Goal: Transaction & Acquisition: Book appointment/travel/reservation

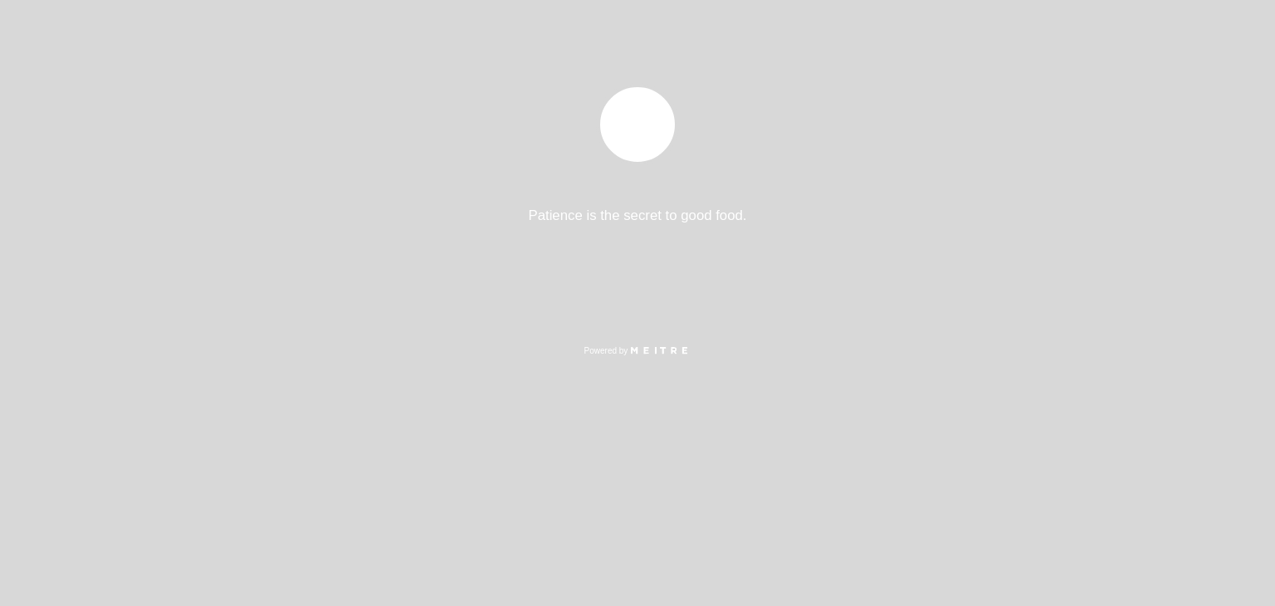
select select "pt"
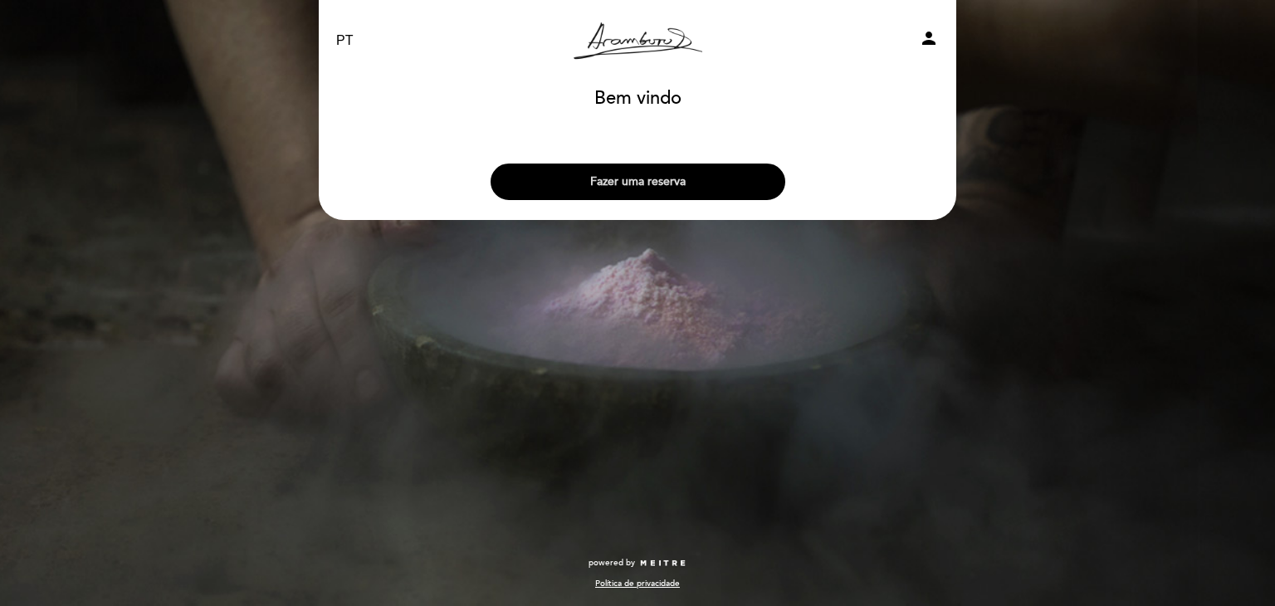
click at [696, 181] on button "Fazer uma reserva" at bounding box center [638, 182] width 295 height 37
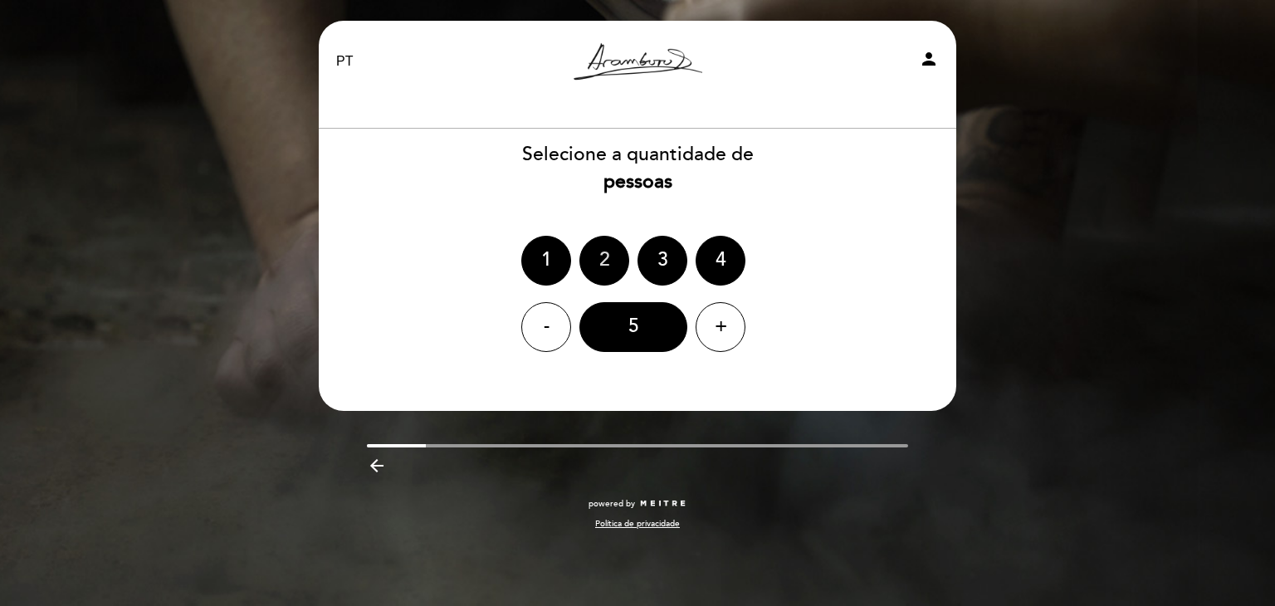
click at [610, 257] on div "2" at bounding box center [604, 261] width 50 height 50
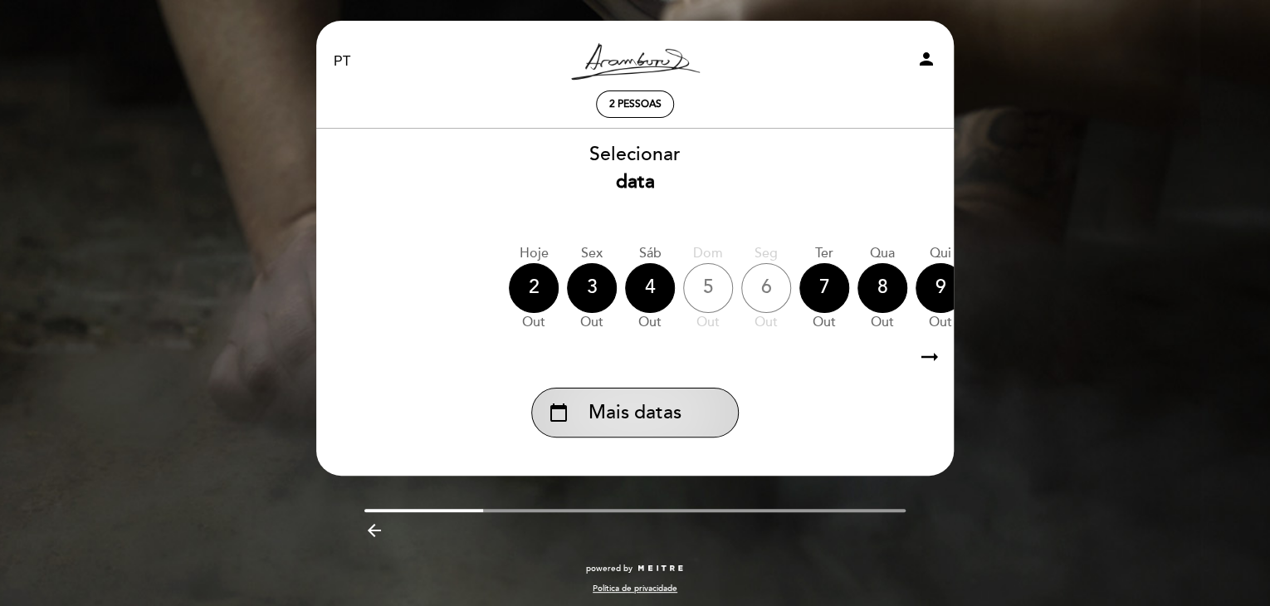
click at [626, 413] on span "Mais datas" at bounding box center [635, 412] width 93 height 27
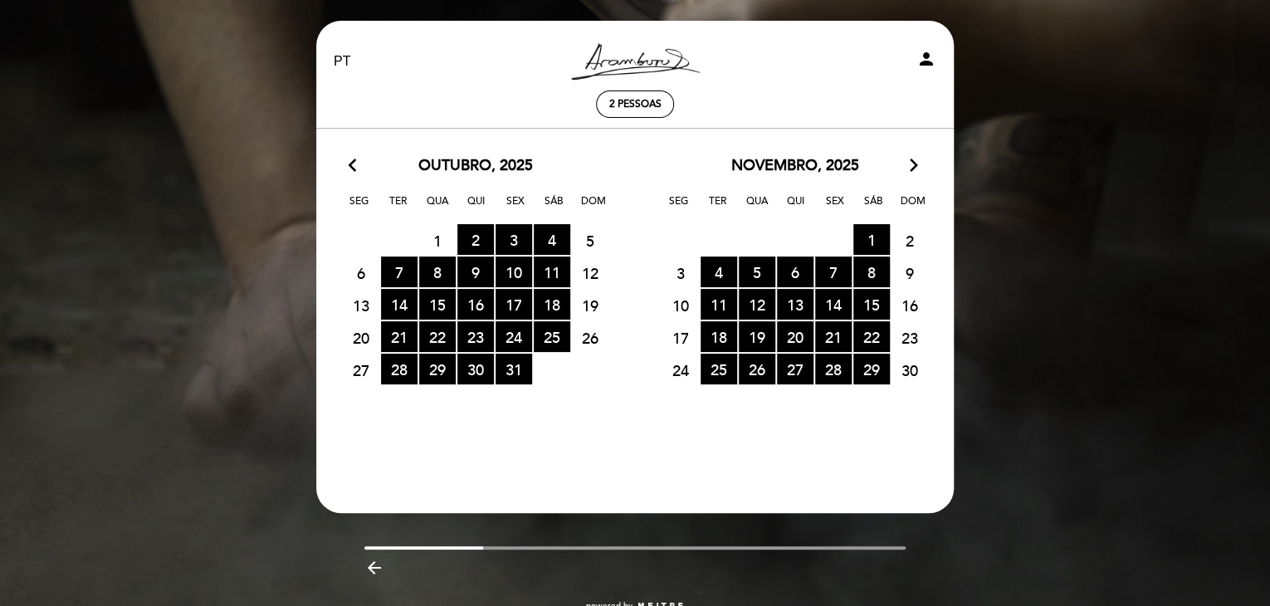
click at [907, 172] on icon "arrow_forward_ios" at bounding box center [914, 166] width 15 height 22
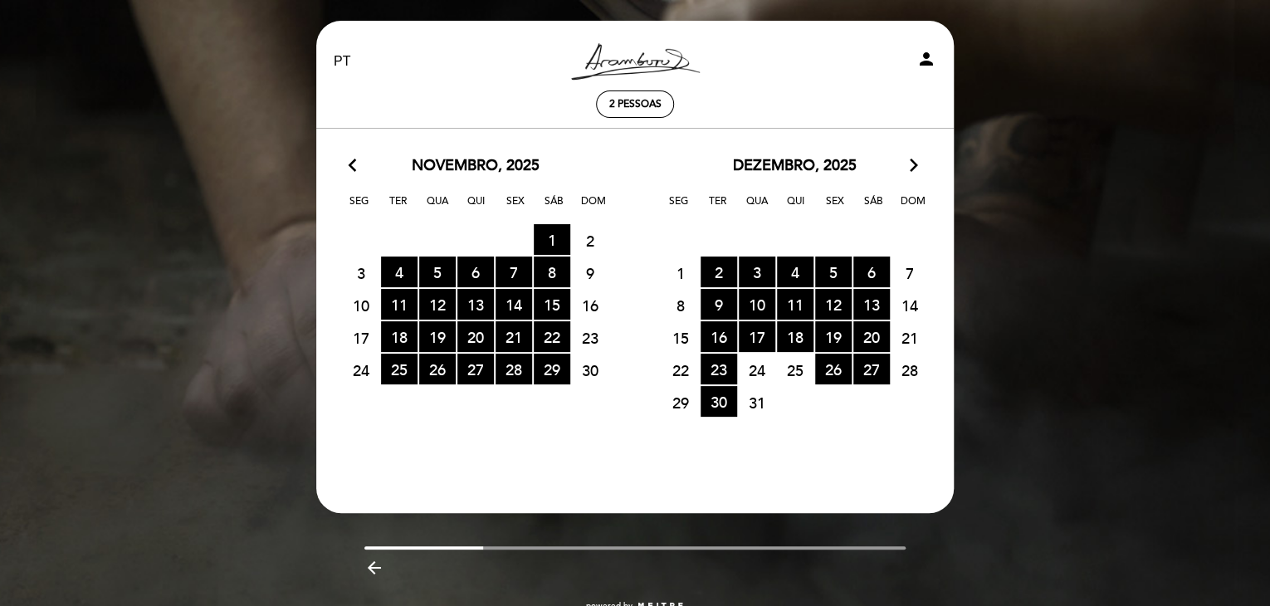
click at [908, 168] on icon "arrow_forward_ios" at bounding box center [914, 166] width 15 height 22
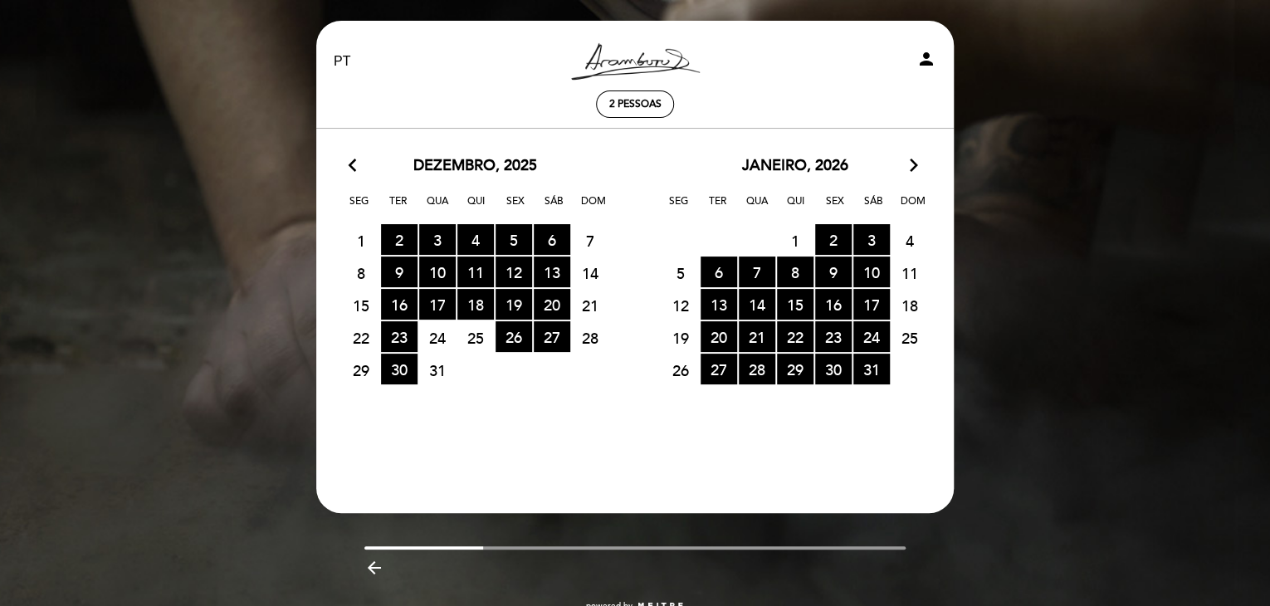
click at [910, 163] on icon "arrow_forward_ios" at bounding box center [914, 166] width 15 height 22
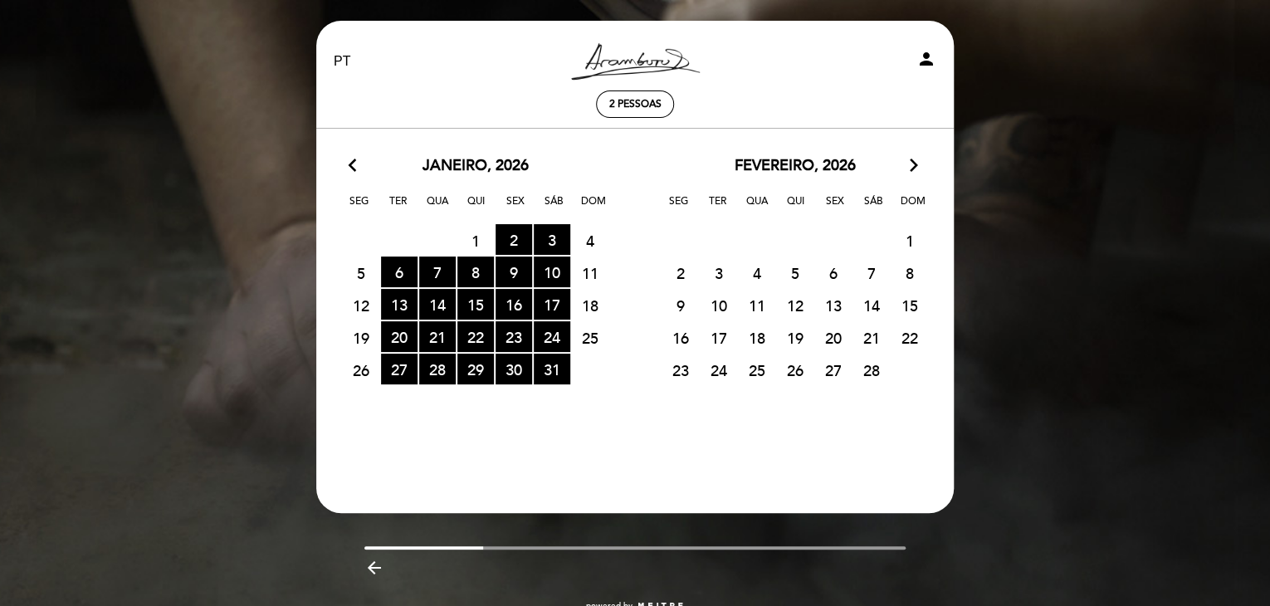
click at [910, 163] on icon "arrow_forward_ios" at bounding box center [914, 166] width 15 height 22
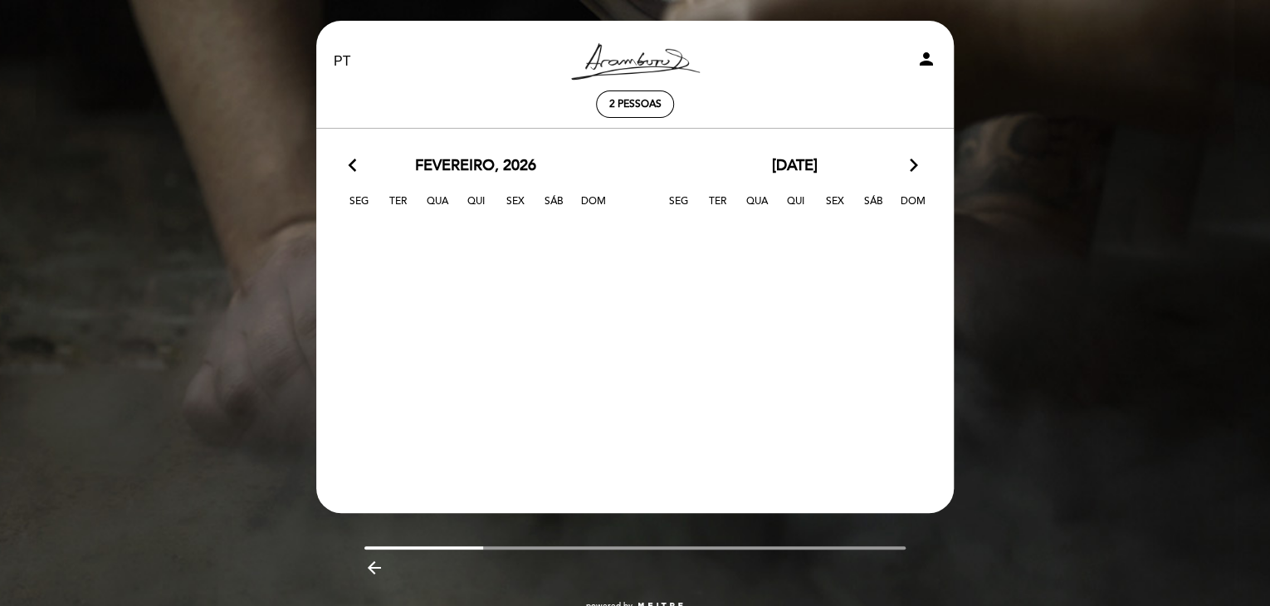
click at [910, 162] on icon "arrow_forward_ios" at bounding box center [914, 166] width 15 height 22
click at [361, 168] on icon "arrow_back_ios" at bounding box center [356, 166] width 15 height 22
click at [354, 164] on icon "arrow_back_ios" at bounding box center [356, 166] width 15 height 22
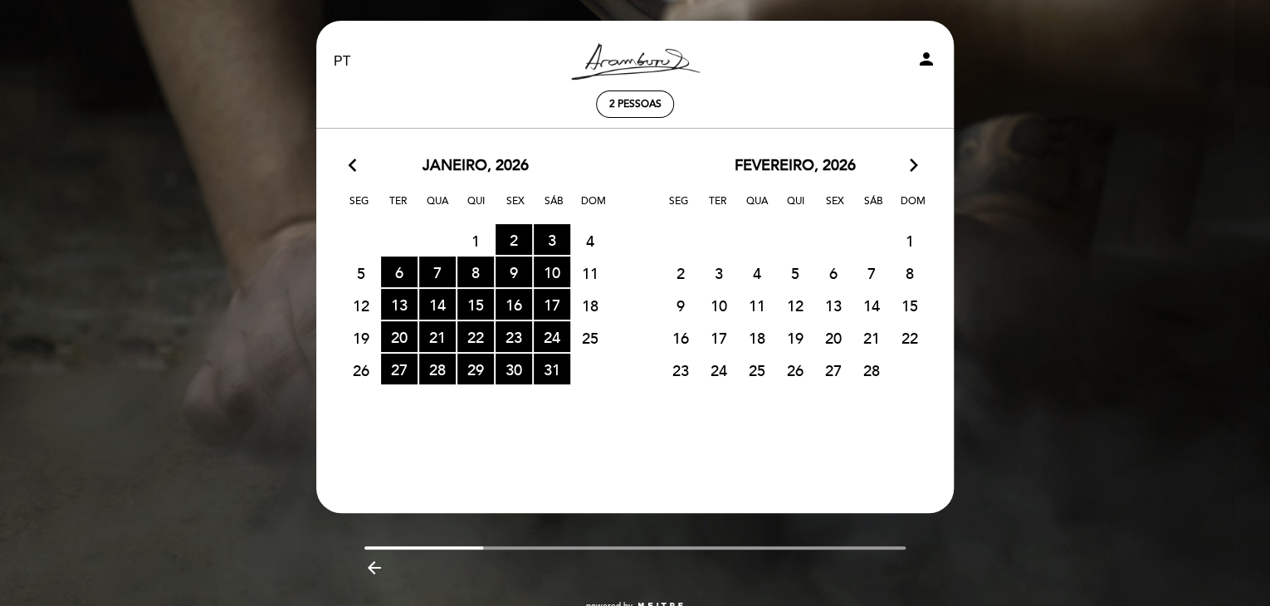
click at [354, 164] on icon "arrow_back_ios" at bounding box center [356, 166] width 15 height 22
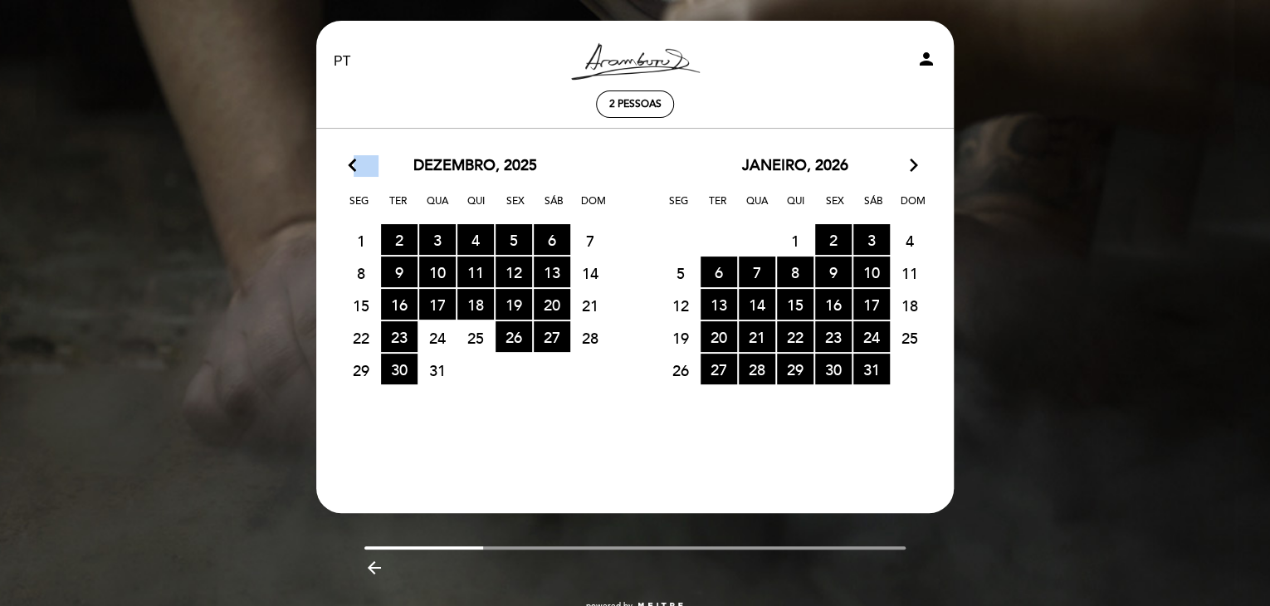
click at [354, 164] on icon "arrow_back_ios" at bounding box center [356, 166] width 15 height 22
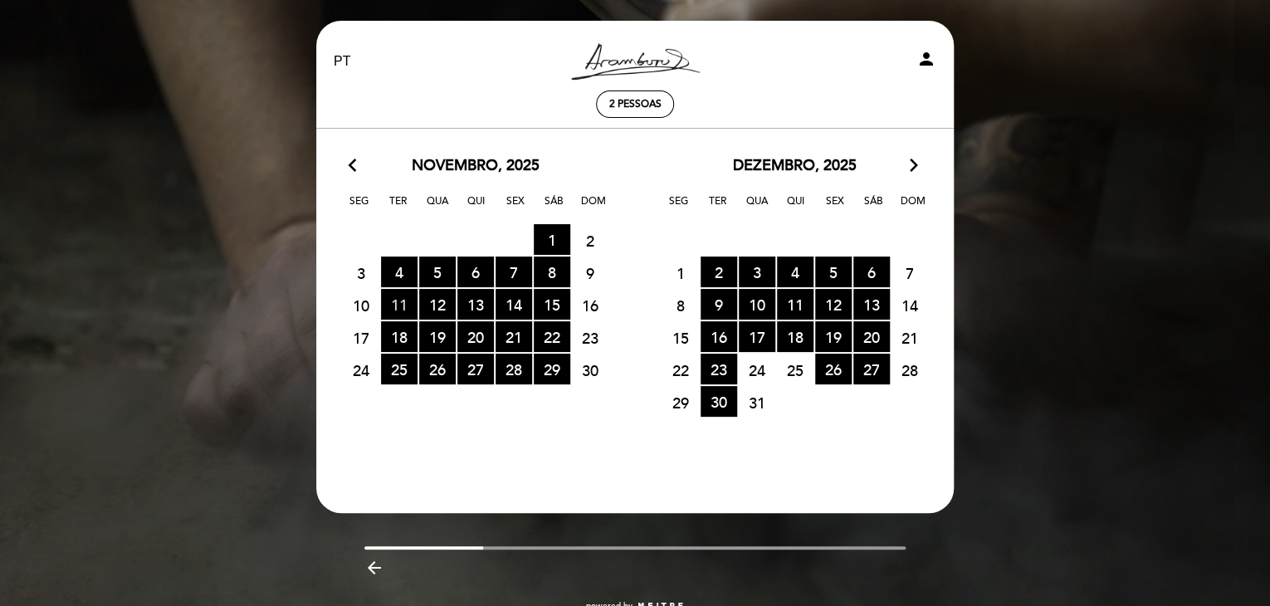
click at [393, 298] on span "11 RESERVAS DISPONÍVEIS" at bounding box center [399, 304] width 37 height 31
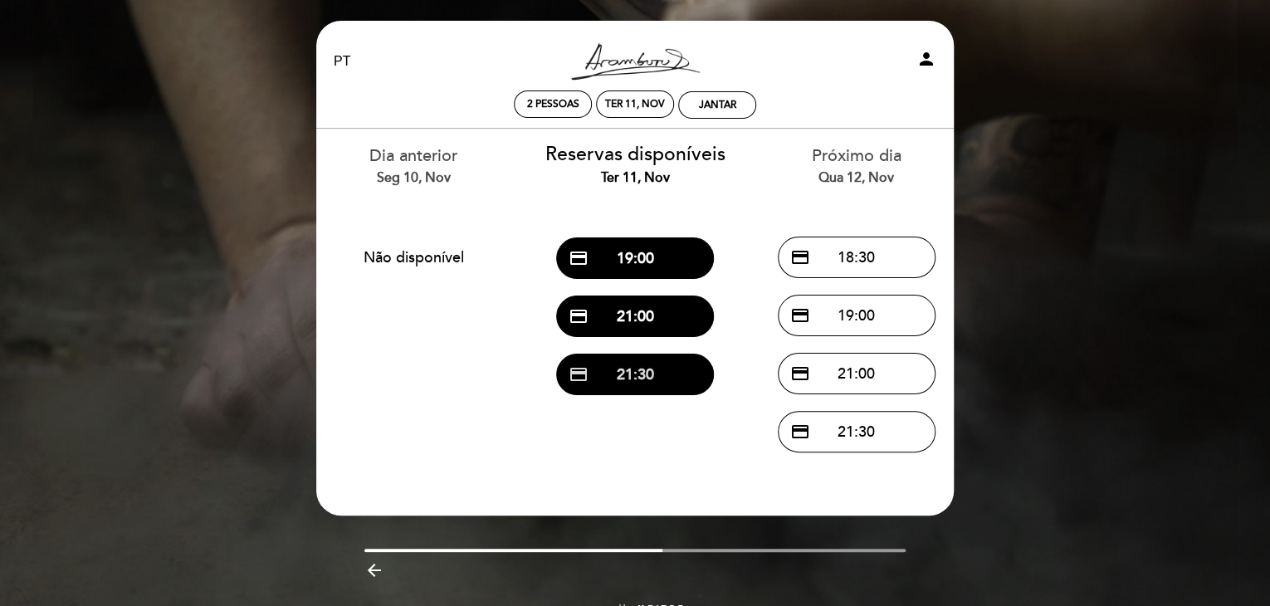
click at [590, 377] on button "credit_card 21:30" at bounding box center [635, 375] width 158 height 42
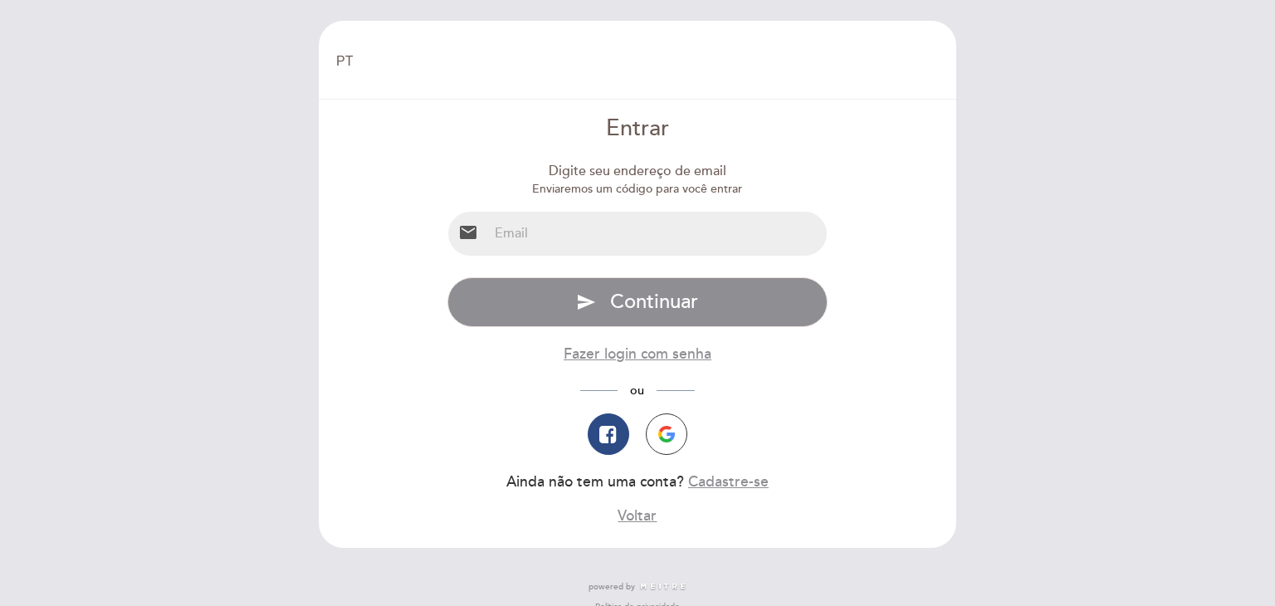
select select "pt"
click at [638, 520] on button "Voltar" at bounding box center [637, 516] width 39 height 21
